Goal: Transaction & Acquisition: Register for event/course

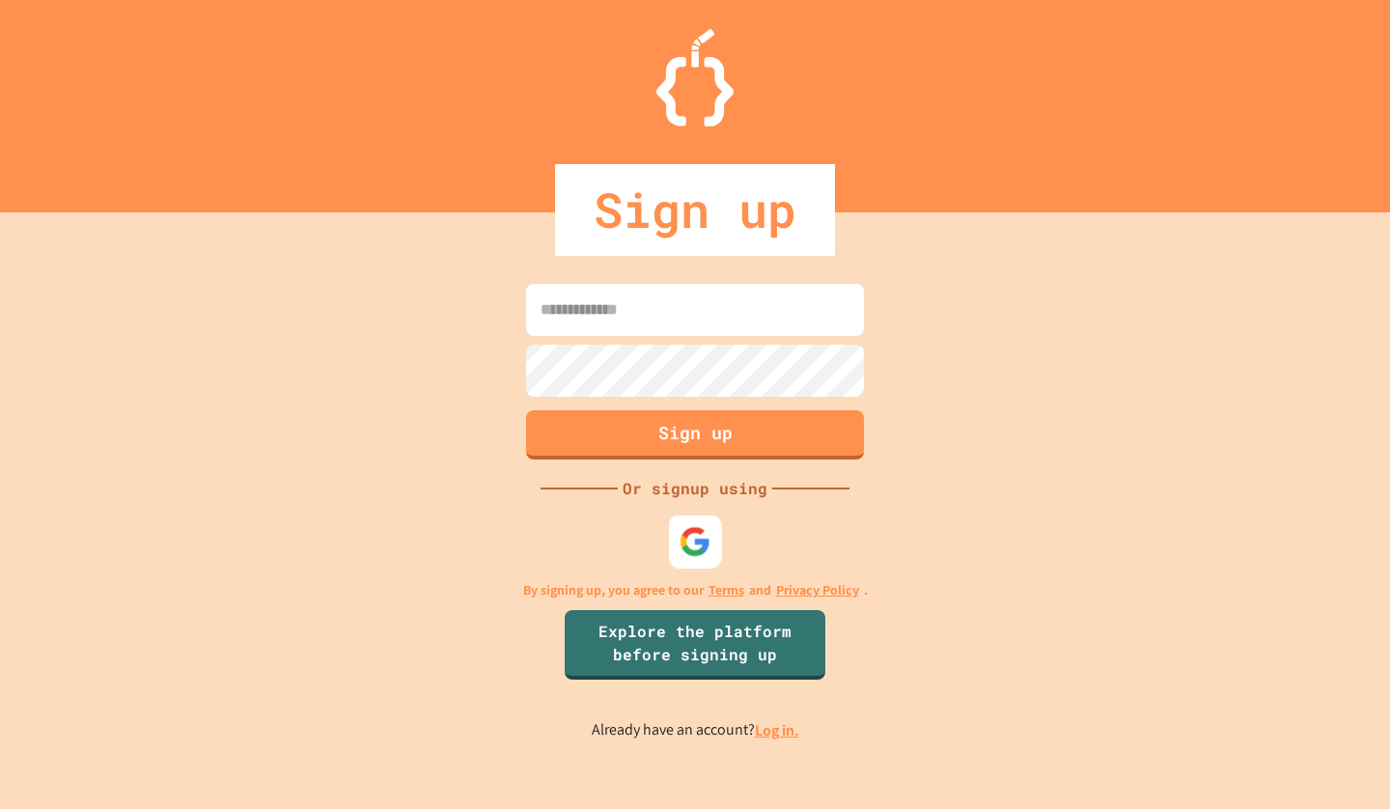
click at [686, 537] on img at bounding box center [696, 542] width 32 height 32
click at [676, 324] on input at bounding box center [695, 310] width 338 height 52
type input "**********"
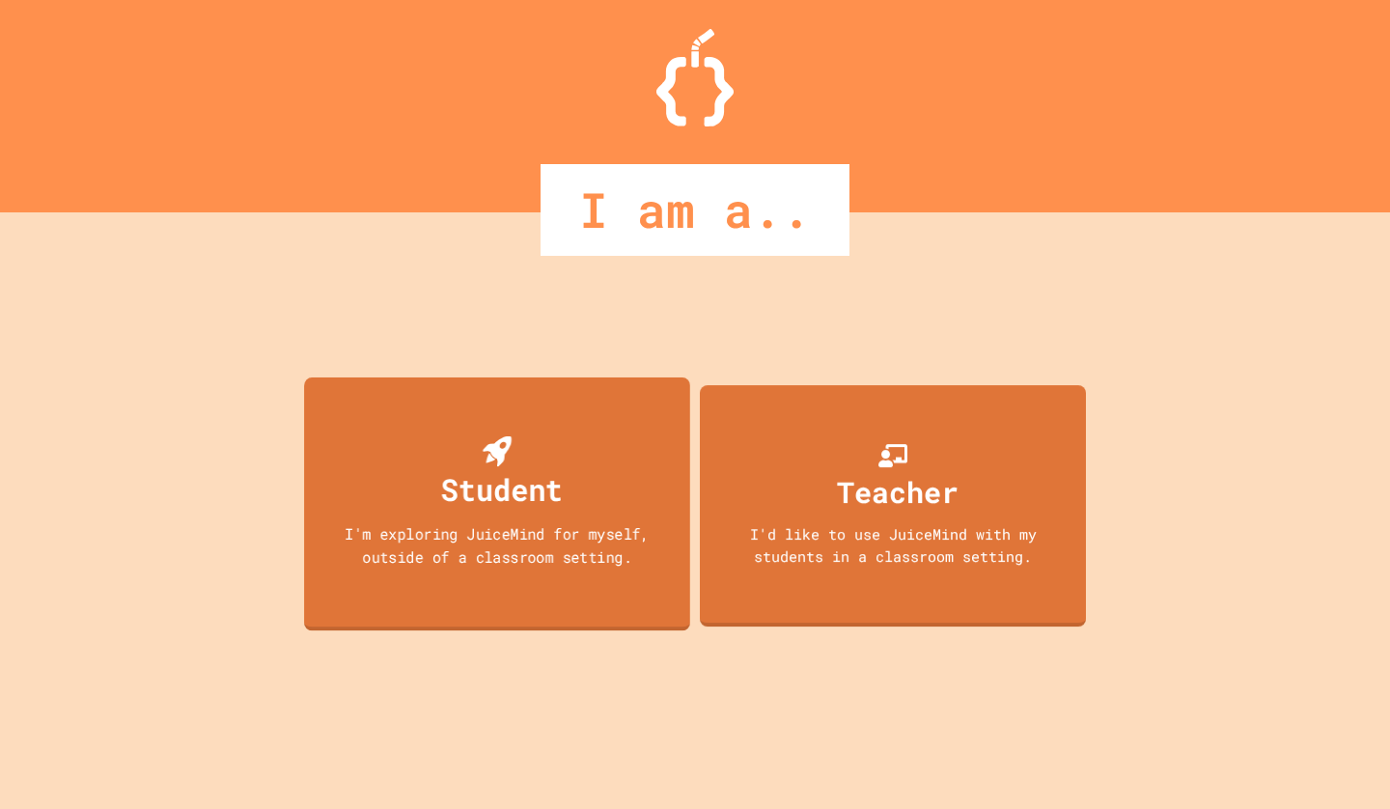
click at [481, 552] on div "I'm exploring JuiceMind for myself, outside of a classroom setting." at bounding box center [497, 544] width 348 height 45
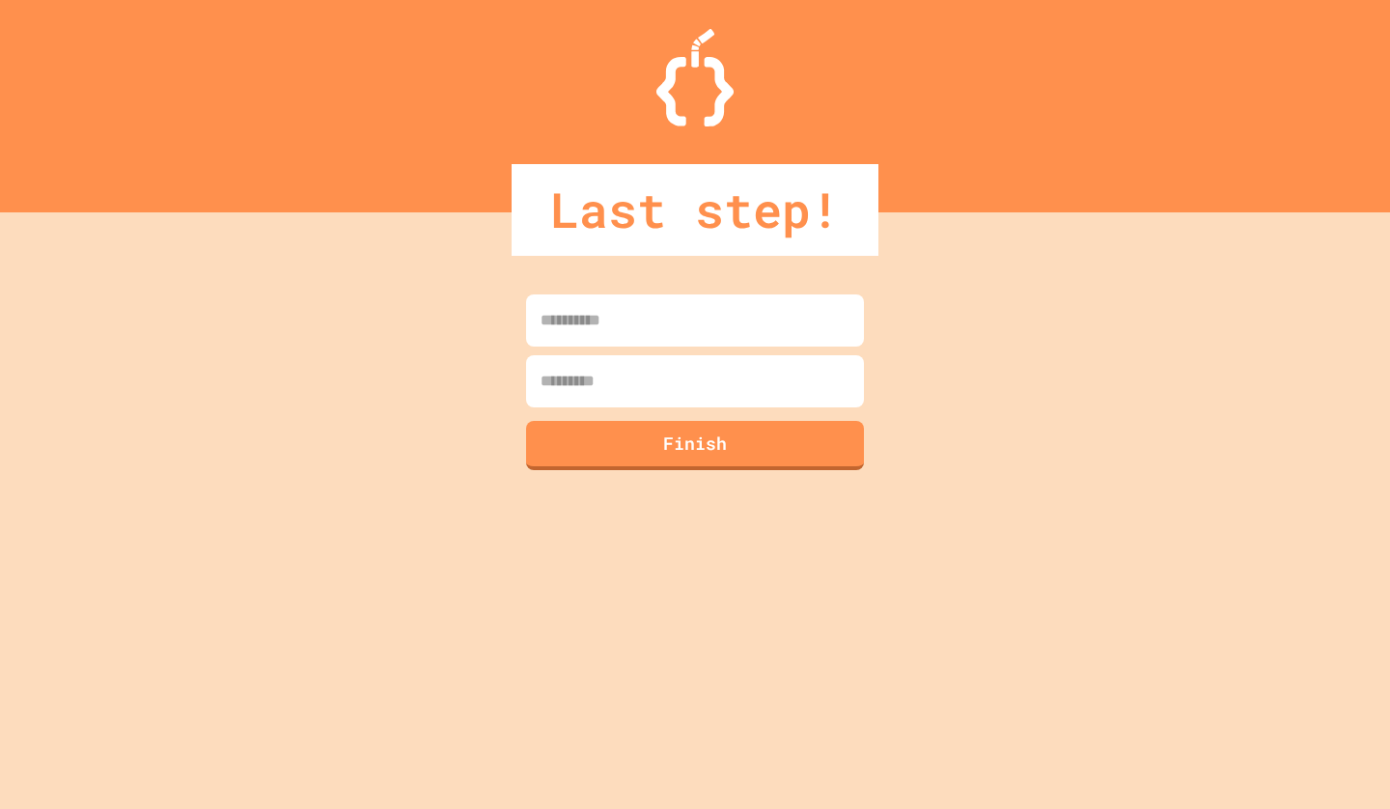
click at [620, 331] on input at bounding box center [695, 320] width 338 height 52
click at [652, 330] on input at bounding box center [695, 320] width 338 height 52
type input "******"
click at [611, 375] on input at bounding box center [695, 381] width 338 height 52
type input "****"
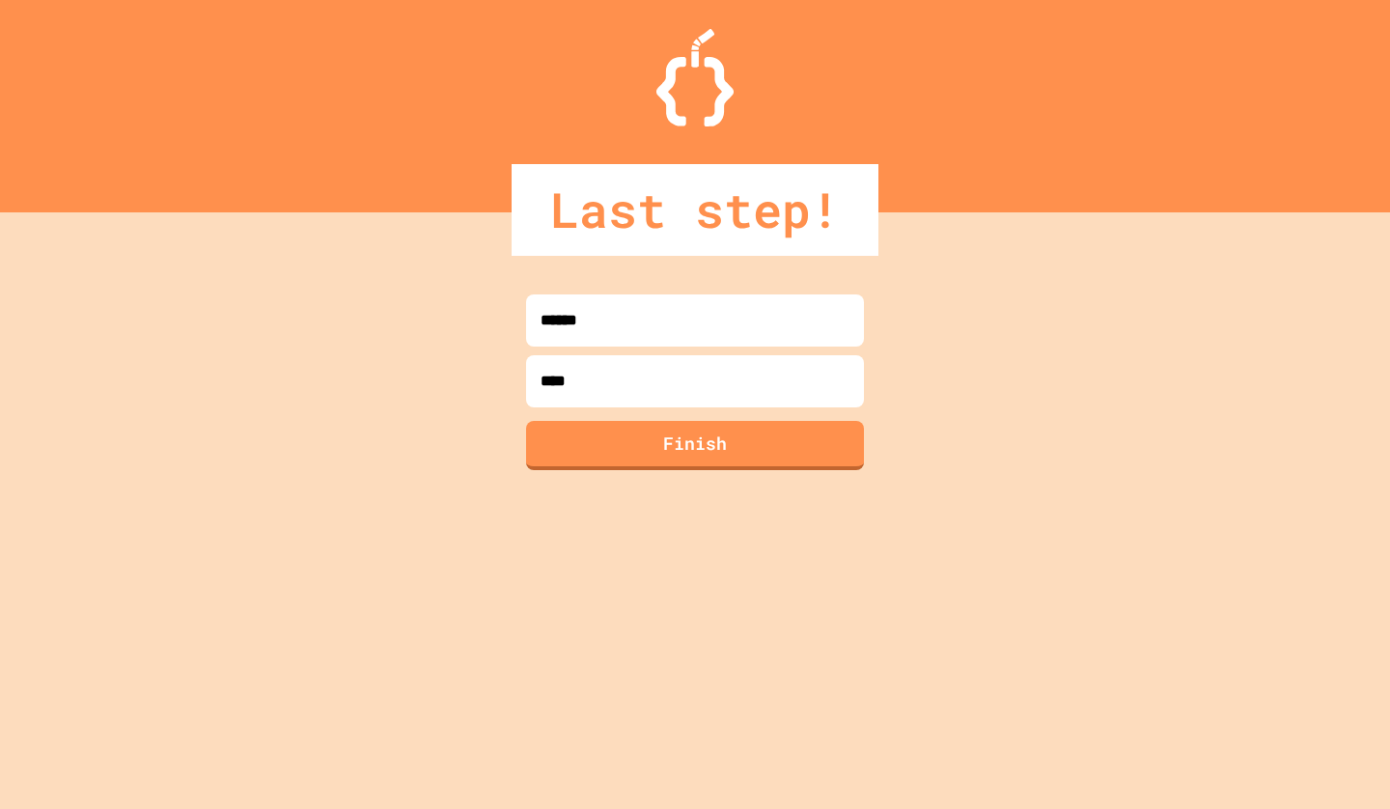
click at [608, 420] on form "****** **** Finish" at bounding box center [695, 382] width 348 height 185
click at [601, 431] on button "Finish" at bounding box center [695, 445] width 338 height 49
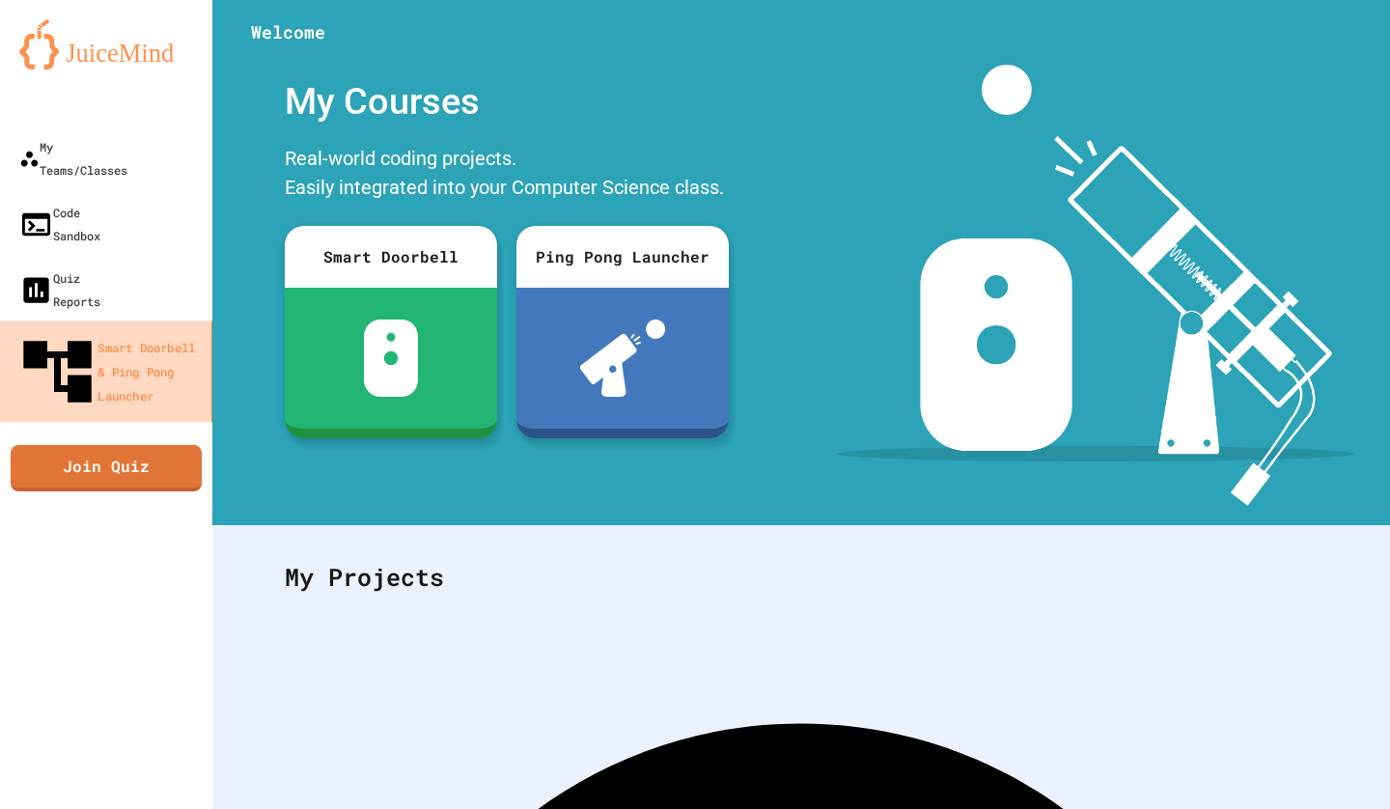
click at [170, 331] on div "Smart Doorbell & Ping Pong Launcher" at bounding box center [109, 371] width 187 height 81
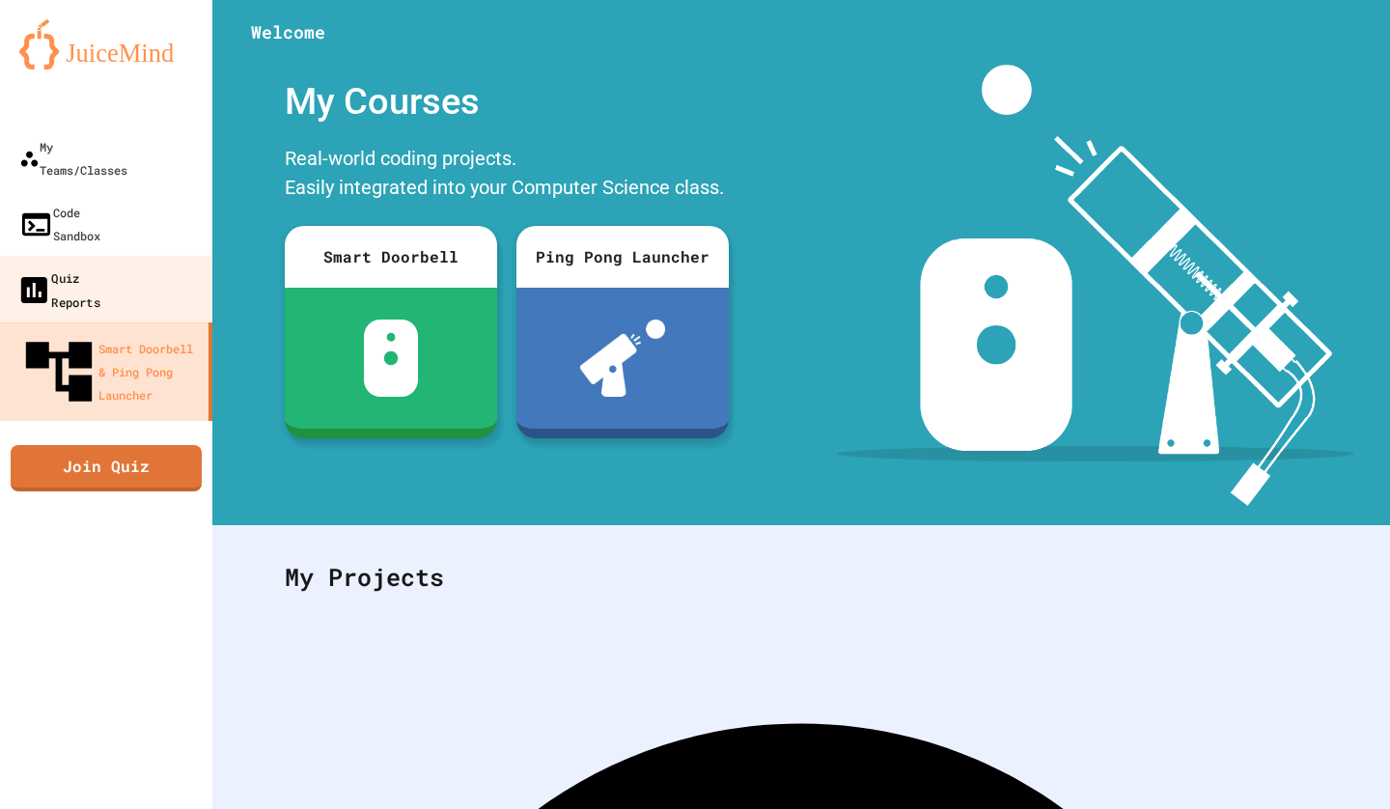
click at [161, 256] on link "Quiz Reports" at bounding box center [106, 290] width 219 height 68
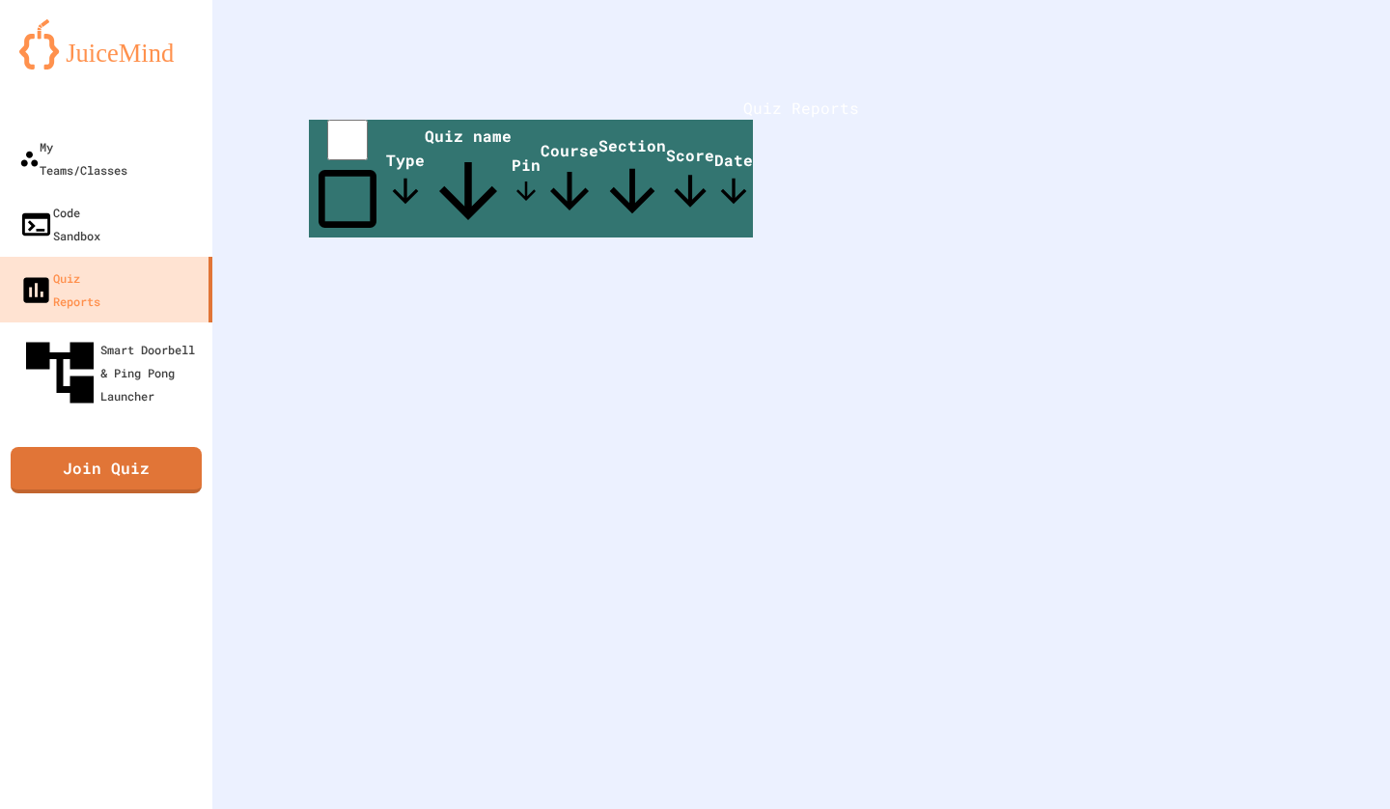
click at [124, 56] on img at bounding box center [106, 44] width 174 height 50
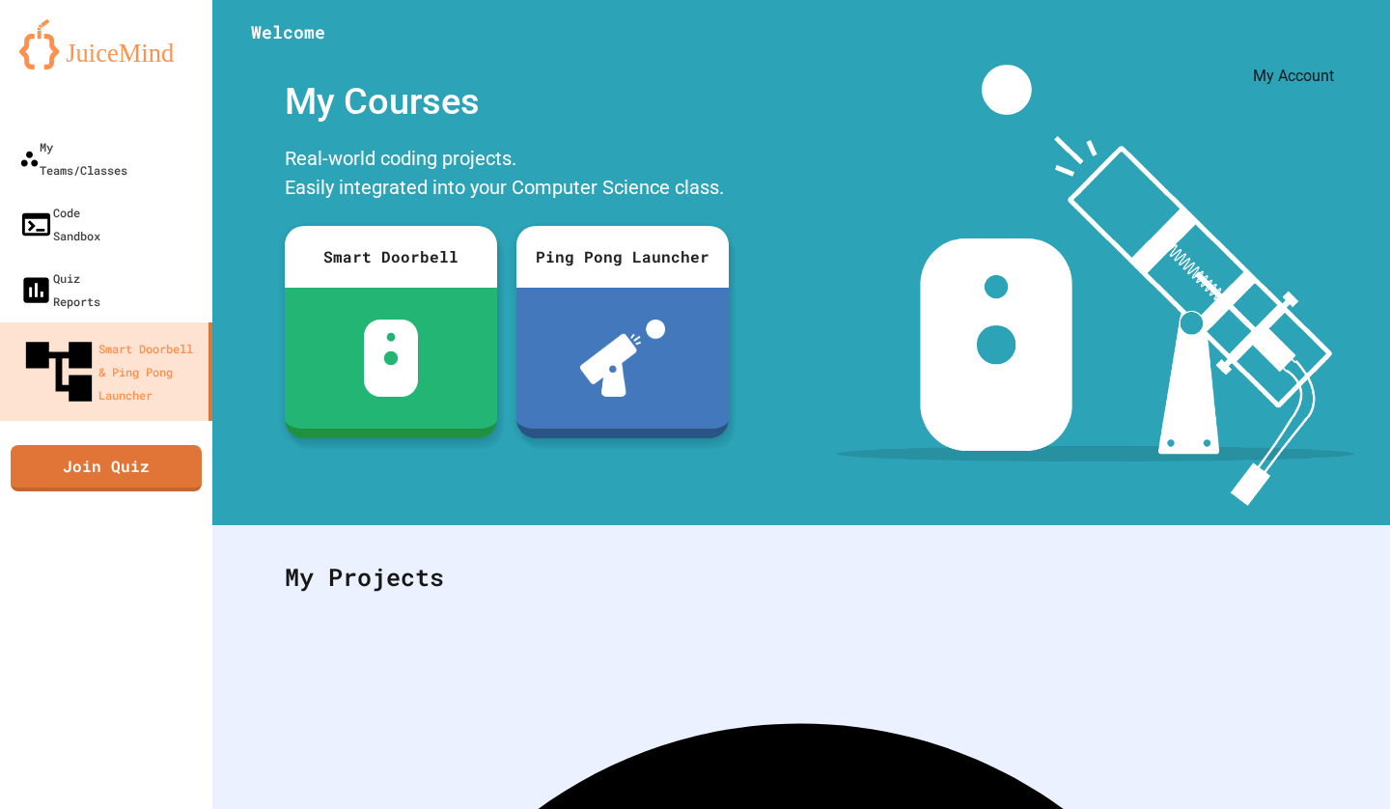
click at [1332, 47] on icon "My Account" at bounding box center [1332, 47] width 0 height 0
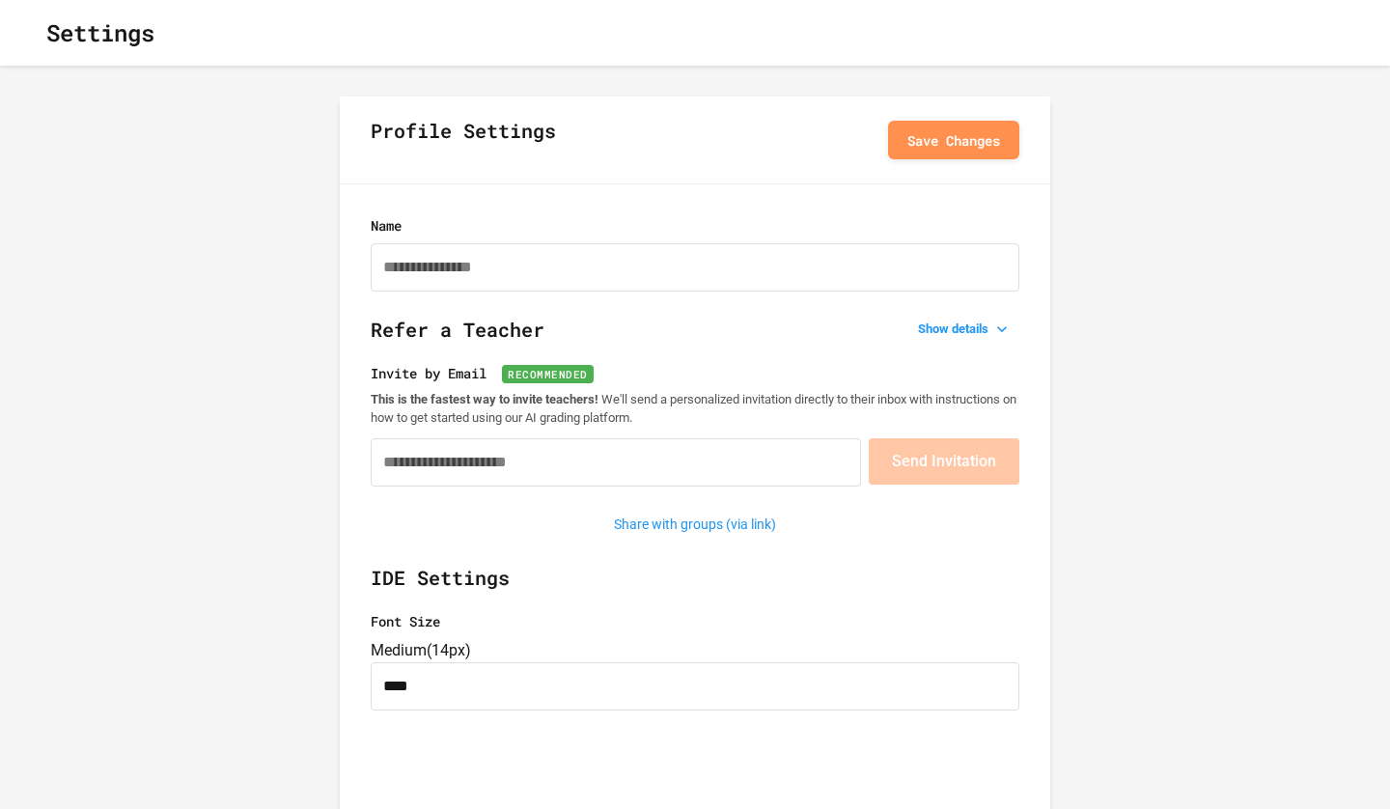
type input "**********"
click at [31, 33] on button "button" at bounding box center [31, 33] width 0 height 0
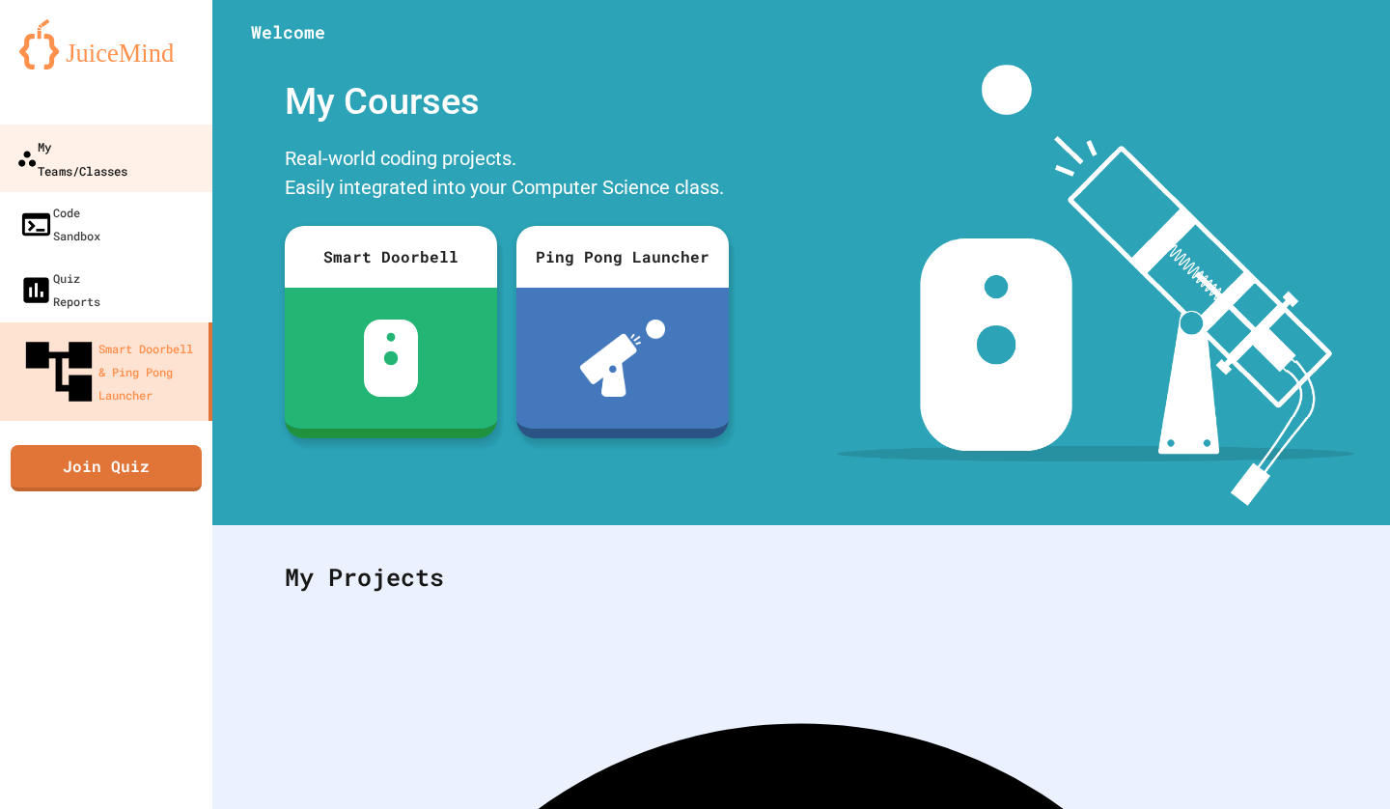
click at [127, 156] on div "My Teams/Classes" at bounding box center [71, 157] width 111 height 47
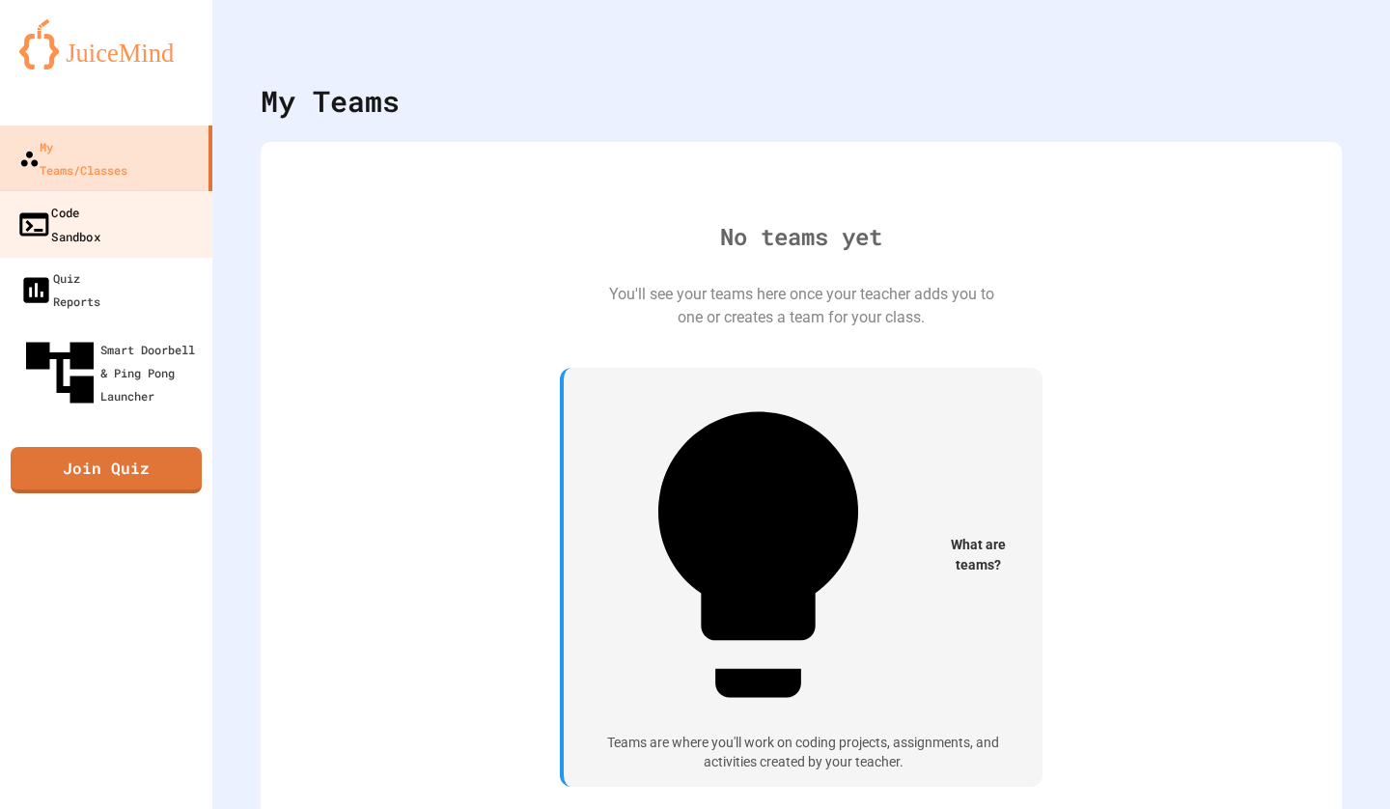
click at [166, 191] on link "Code Sandbox" at bounding box center [106, 224] width 219 height 68
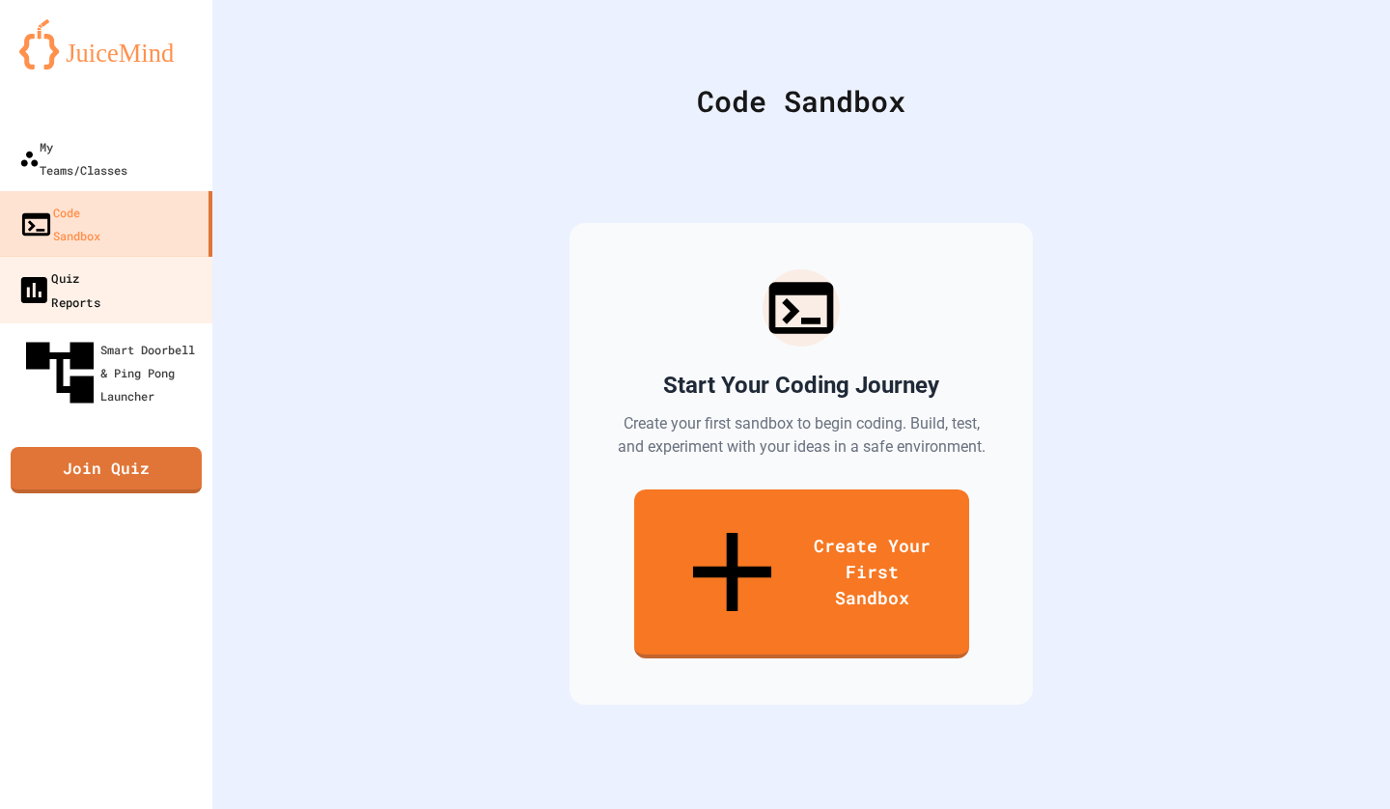
click at [164, 256] on link "Quiz Reports" at bounding box center [106, 290] width 219 height 68
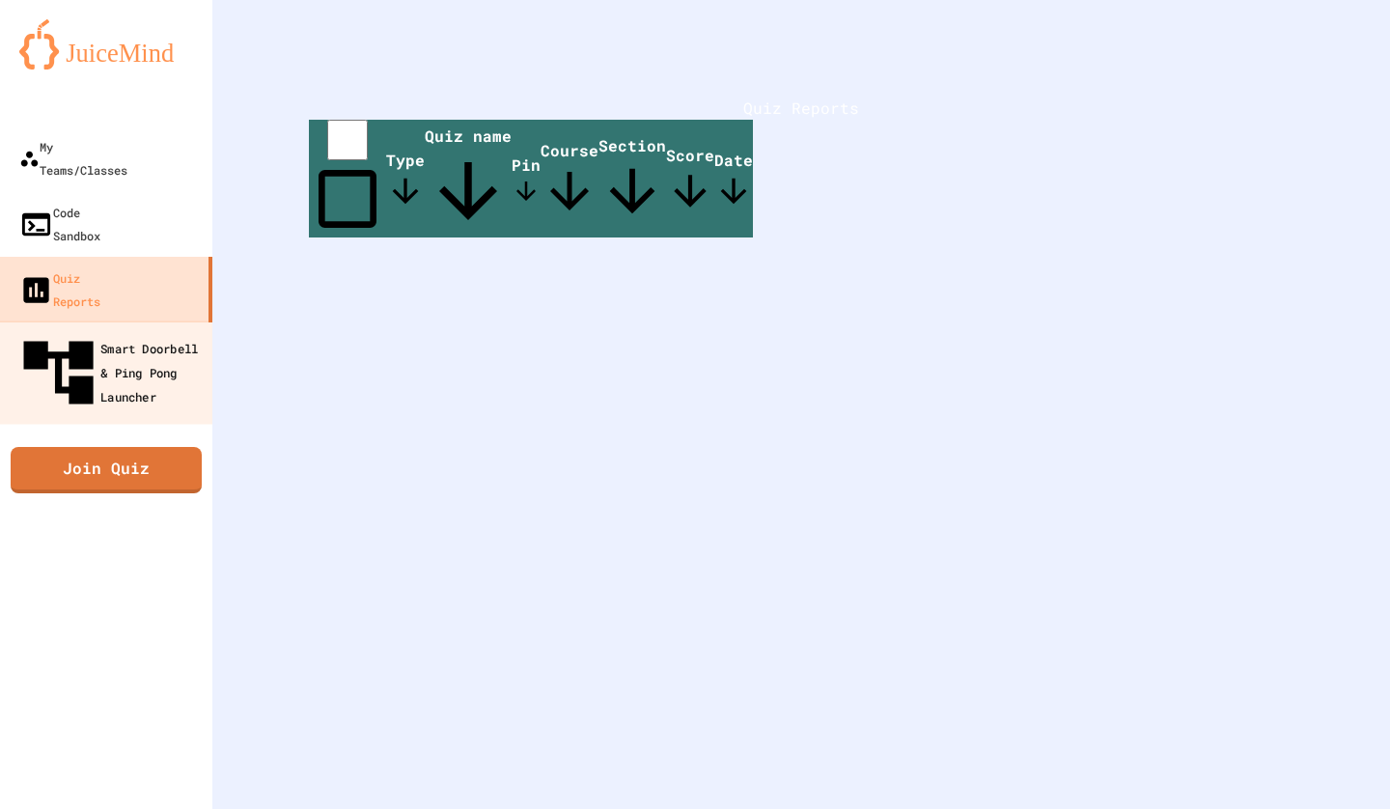
click at [138, 331] on div "Smart Doorbell & Ping Pong Launcher" at bounding box center [111, 373] width 191 height 84
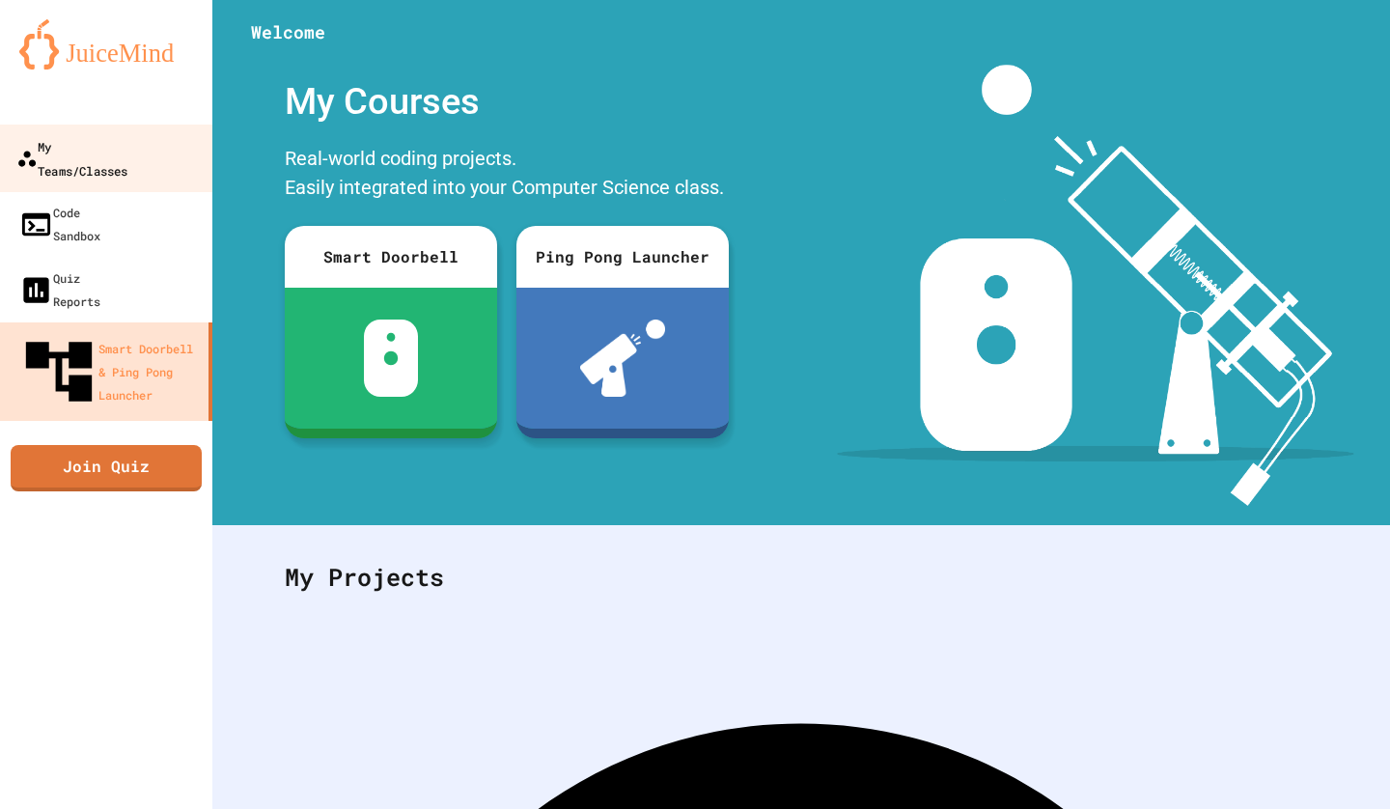
click at [156, 161] on link "My Teams/Classes" at bounding box center [106, 159] width 219 height 68
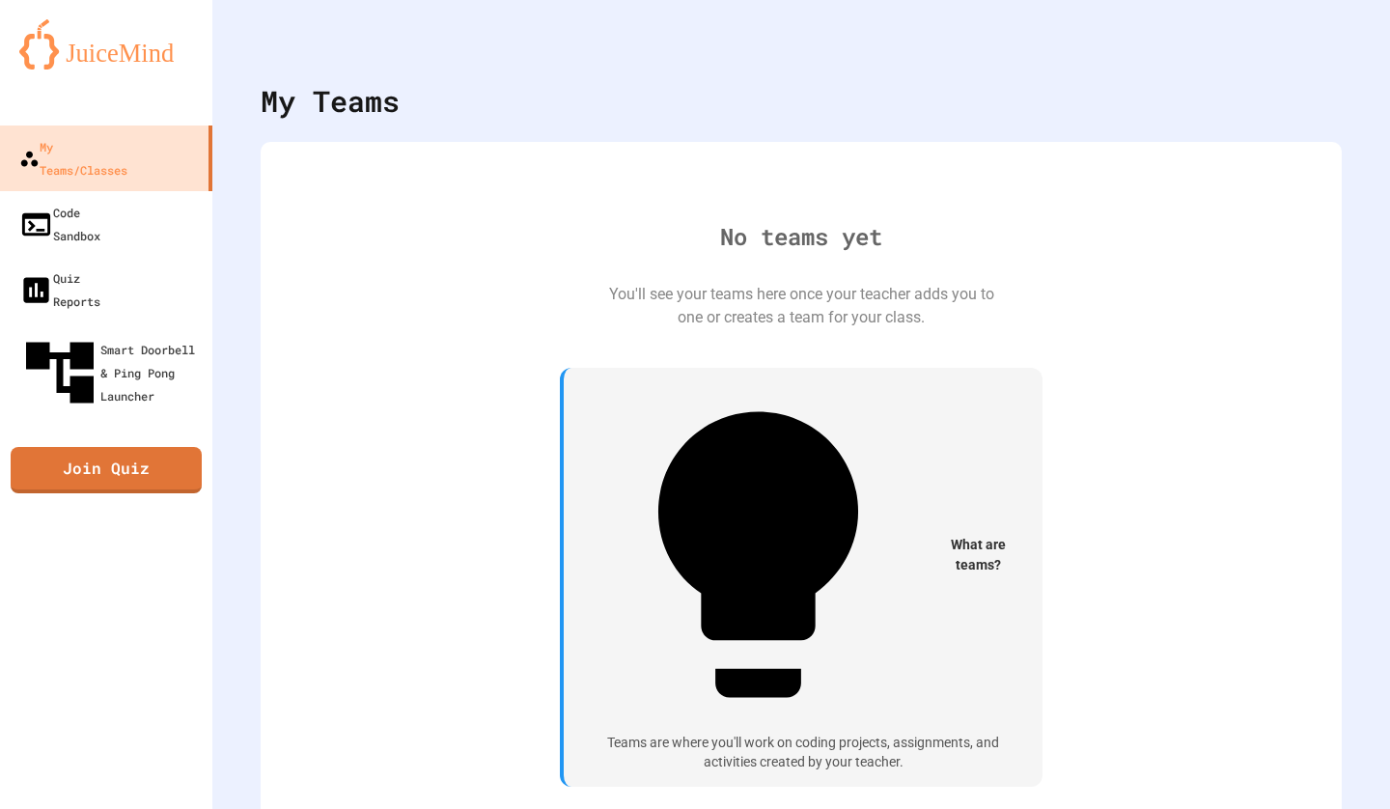
click at [1131, 155] on div "No teams yet You'll see your teams here once your teacher adds you to one or cr…" at bounding box center [801, 488] width 1081 height 693
click at [1337, 52] on icon "My Account" at bounding box center [1346, 61] width 19 height 19
click at [186, 190] on link "Code Sandbox" at bounding box center [106, 224] width 219 height 68
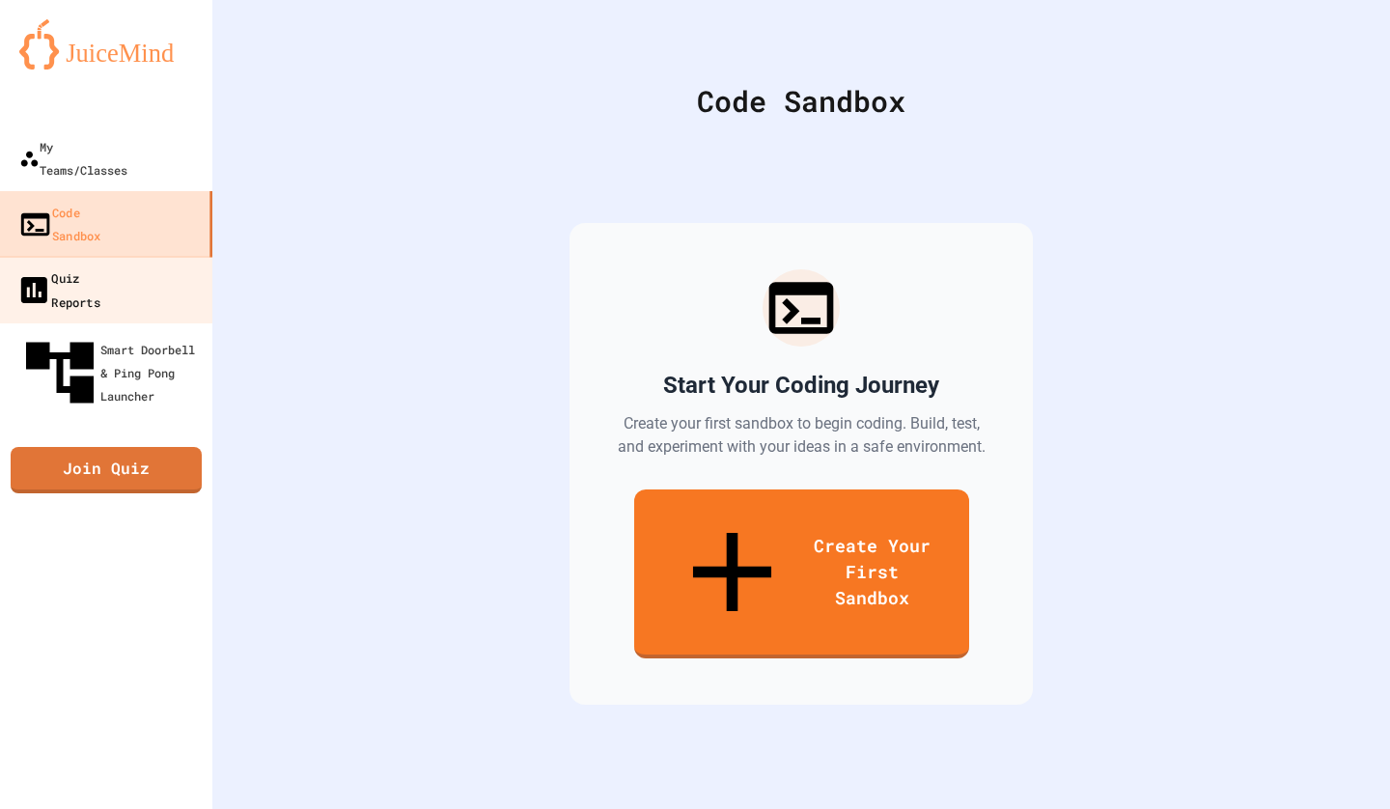
click at [158, 256] on link "Quiz Reports" at bounding box center [106, 290] width 219 height 68
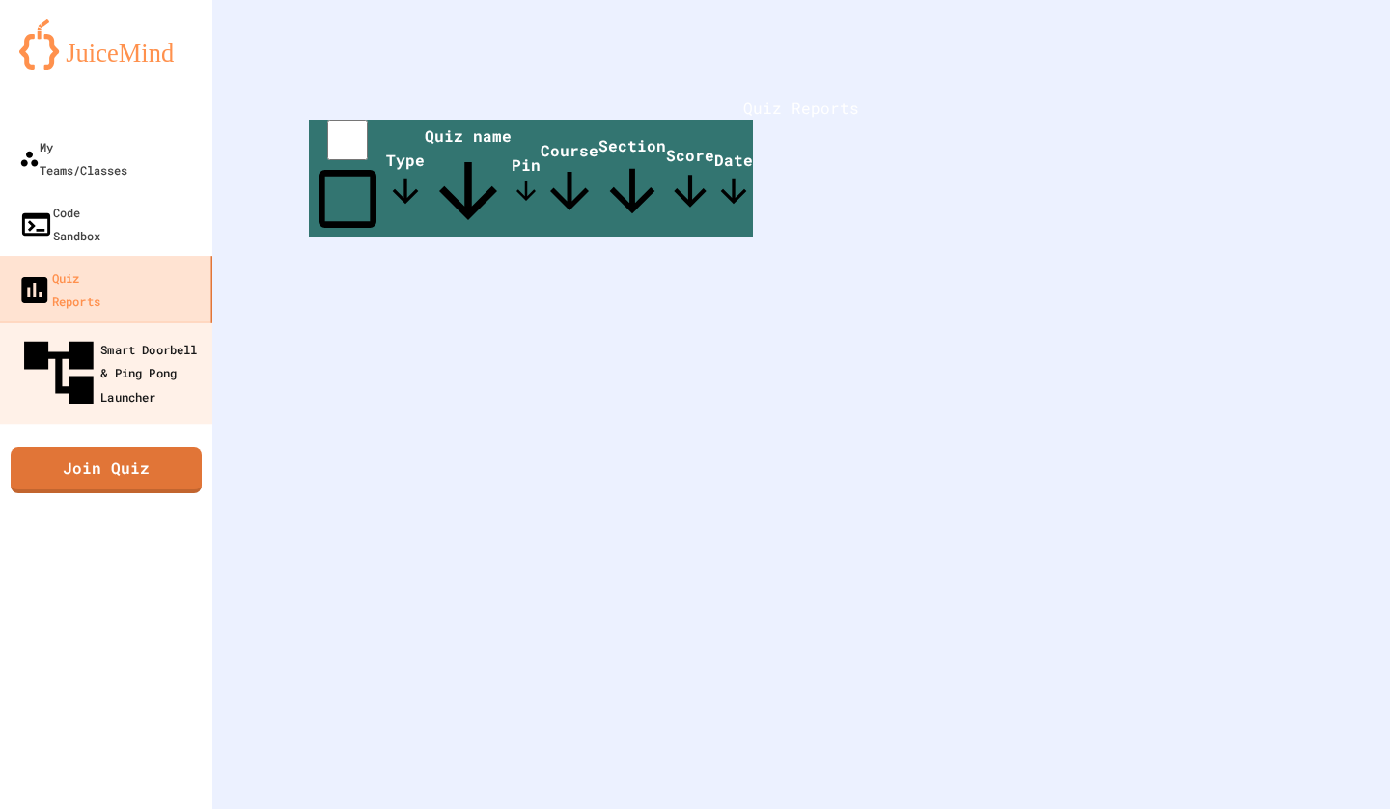
click at [150, 331] on div "Smart Doorbell & Ping Pong Launcher" at bounding box center [112, 372] width 190 height 83
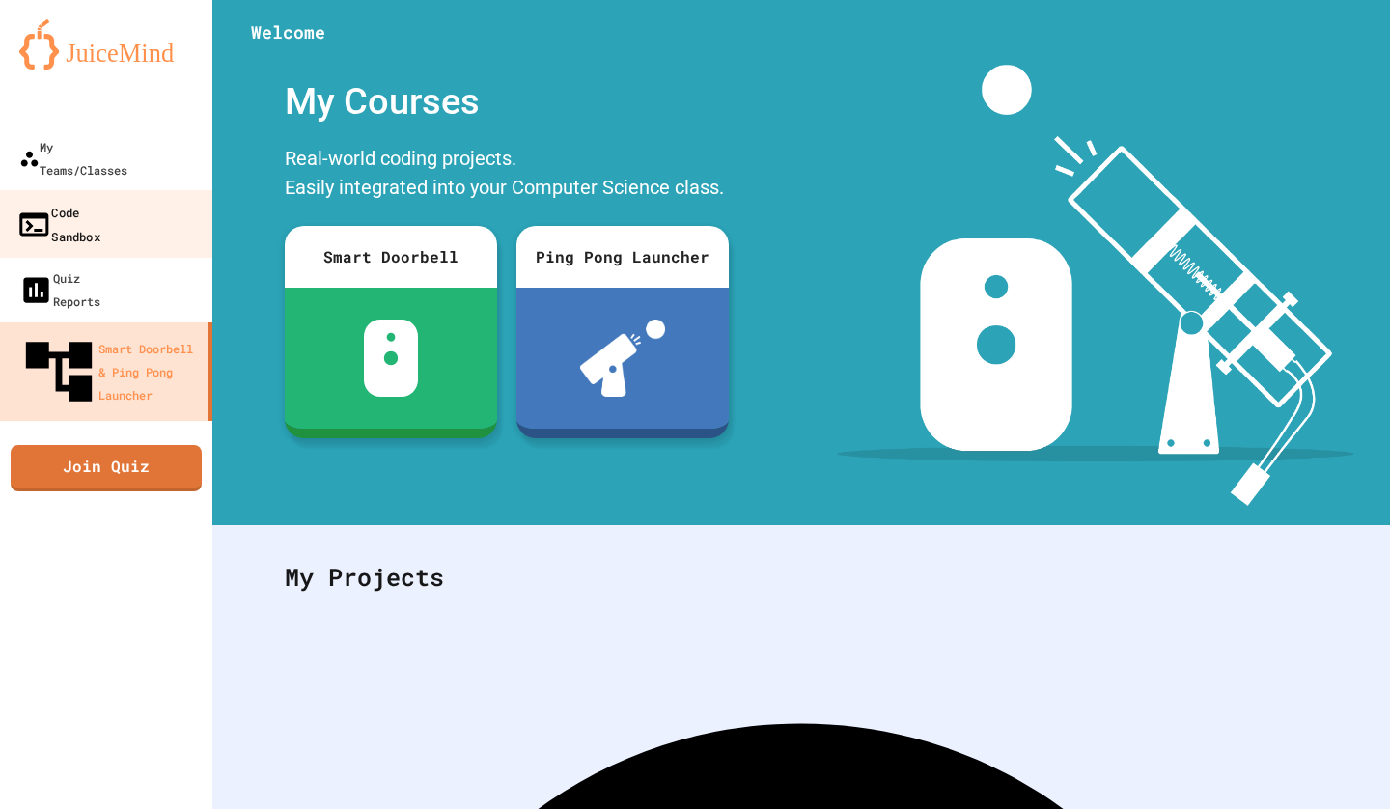
click at [162, 190] on link "Code Sandbox" at bounding box center [106, 224] width 219 height 68
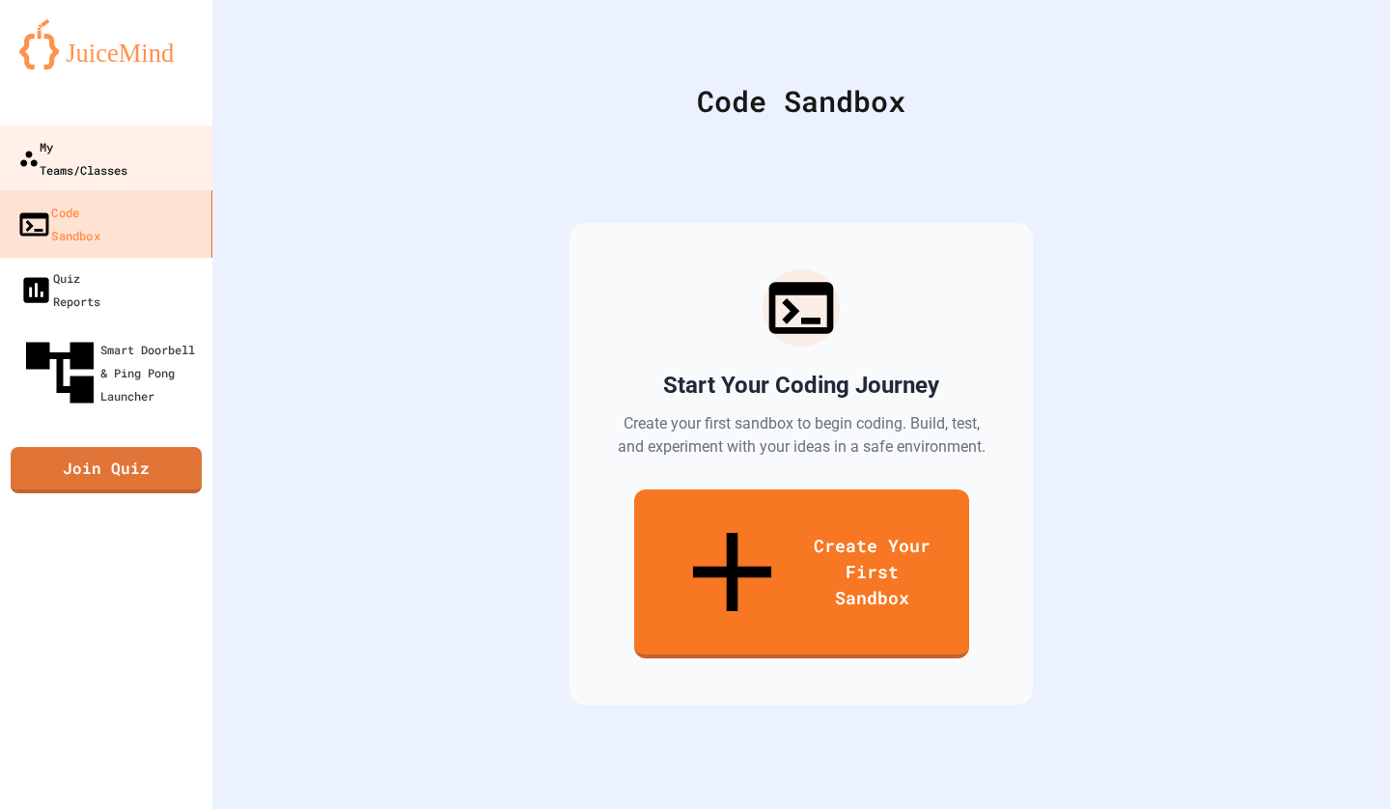
click at [127, 154] on div "My Teams/Classes" at bounding box center [72, 158] width 109 height 46
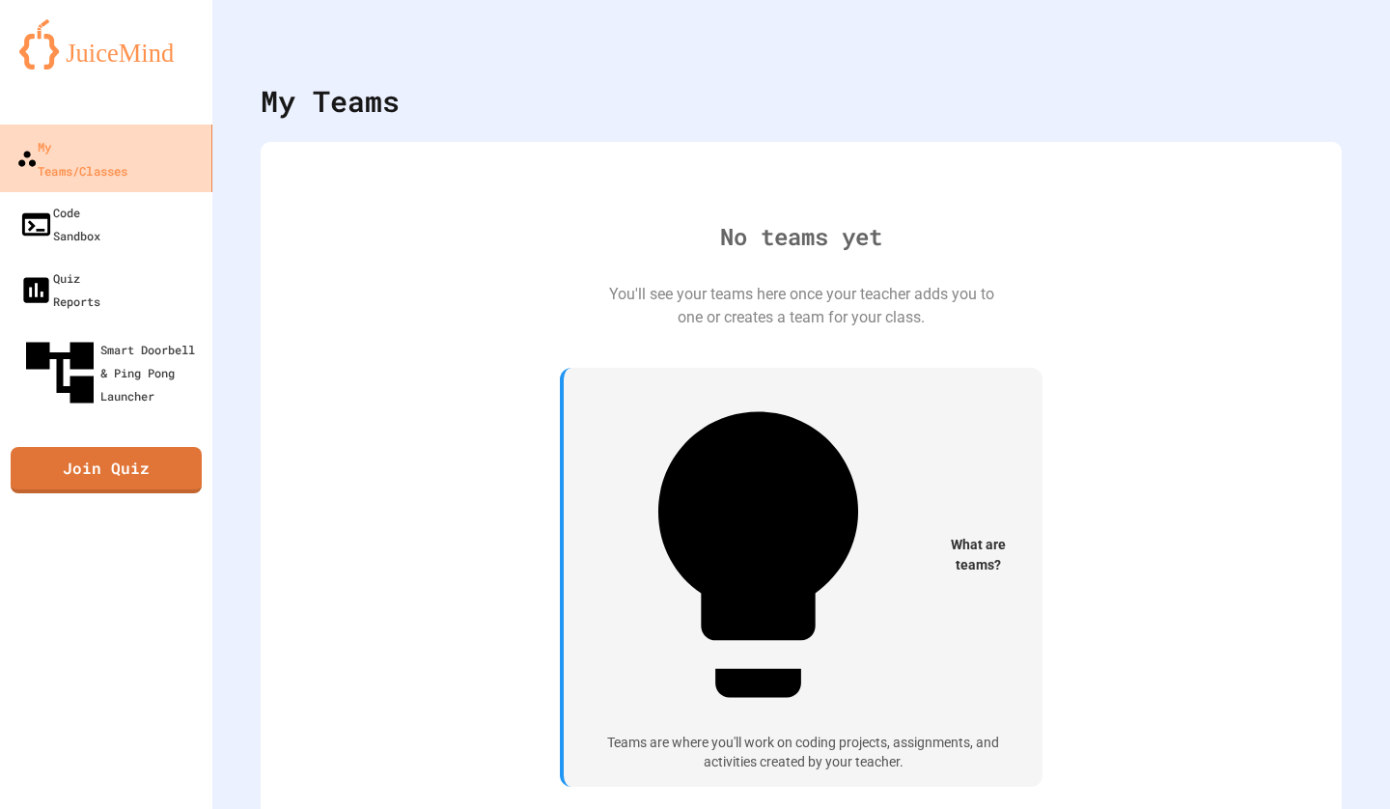
click at [1332, 47] on icon "My Account" at bounding box center [1332, 47] width 0 height 0
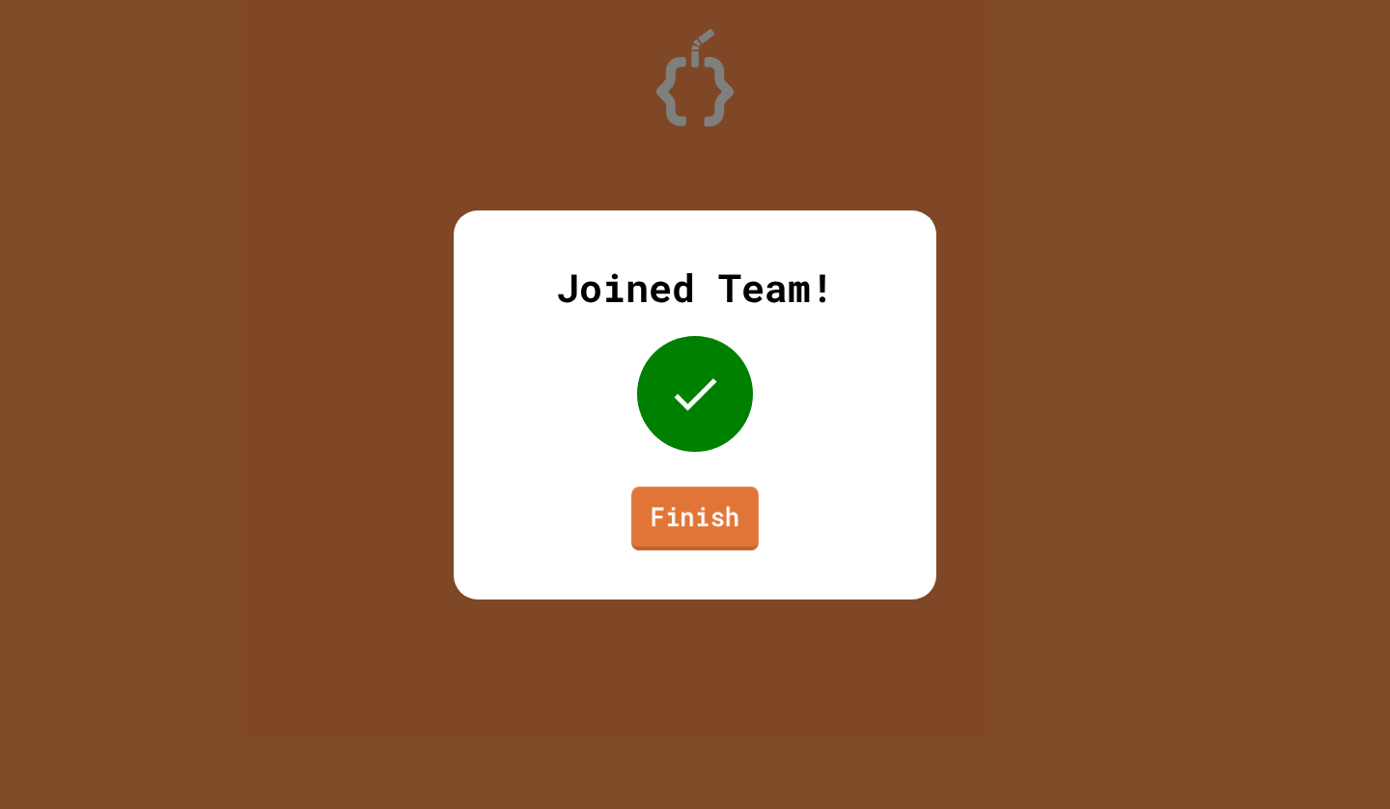
click at [672, 530] on link "Finish" at bounding box center [694, 519] width 127 height 64
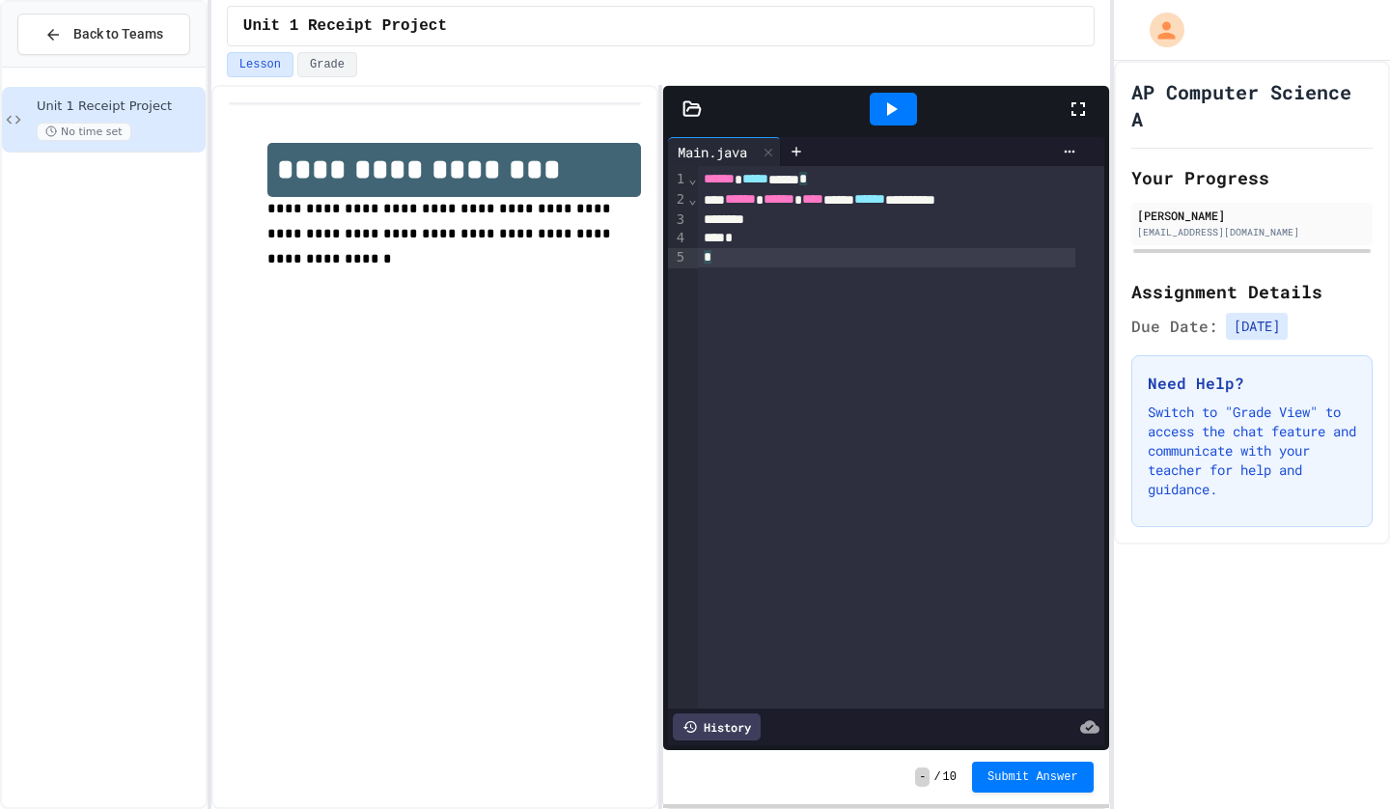
click at [847, 351] on div "**********" at bounding box center [901, 437] width 406 height 543
click at [784, 235] on div "*" at bounding box center [887, 239] width 378 height 20
click at [788, 227] on div at bounding box center [887, 219] width 378 height 19
